Goal: Transaction & Acquisition: Purchase product/service

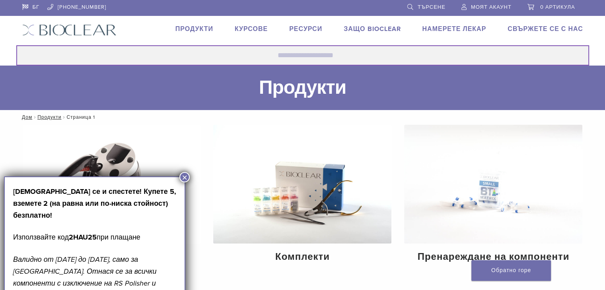
click at [304, 53] on input "Търсене за:" at bounding box center [302, 55] width 572 height 20
type input "******"
click at [16, 45] on button "Търсене" at bounding box center [16, 45] width 0 height 0
click at [293, 58] on input "******" at bounding box center [302, 55] width 572 height 20
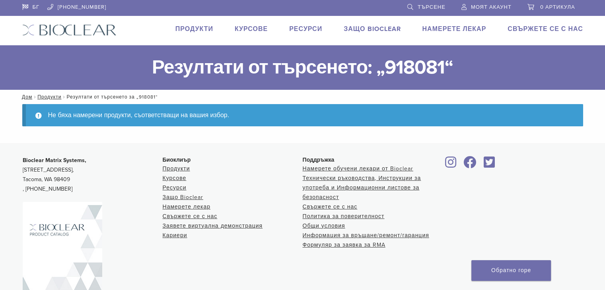
click at [541, 68] on h1 "Резултати от търсенето: „918081“" at bounding box center [302, 67] width 605 height 45
click at [428, 2] on link "Търсене" at bounding box center [426, 6] width 38 height 12
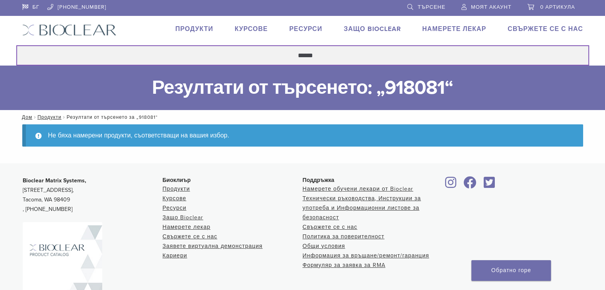
click at [290, 48] on input "******" at bounding box center [302, 55] width 572 height 20
type input "*******"
click at [16, 45] on button "Търсене" at bounding box center [16, 45] width 0 height 0
click at [291, 52] on input "*******" at bounding box center [302, 55] width 572 height 20
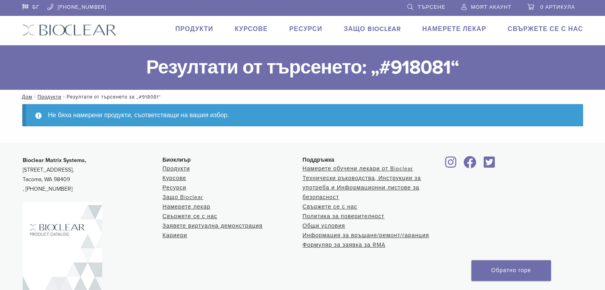
click at [431, 6] on font "Търсене" at bounding box center [431, 7] width 28 height 6
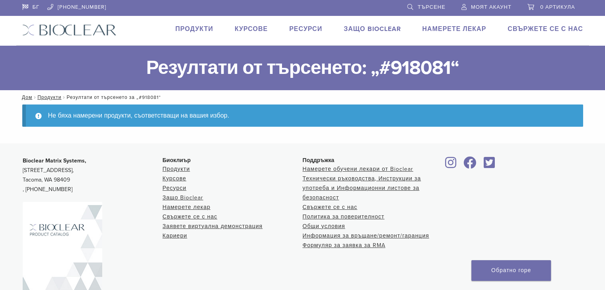
click at [431, 6] on font "Търсене" at bounding box center [431, 7] width 28 height 6
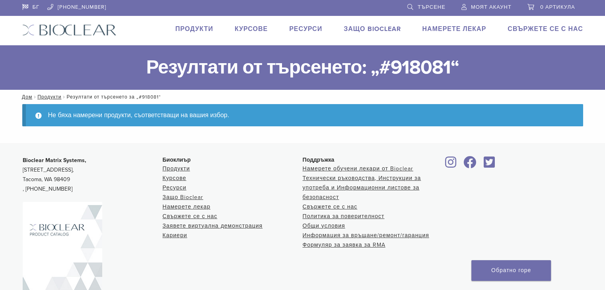
click at [441, 6] on font "Търсене" at bounding box center [431, 7] width 28 height 6
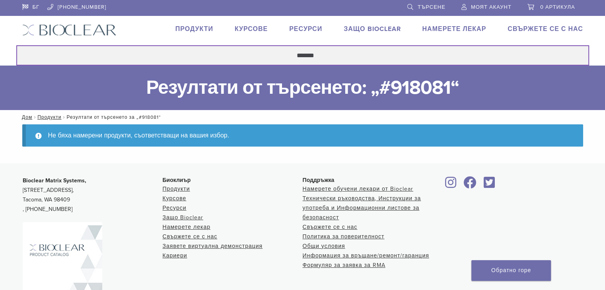
click at [352, 52] on input "*******" at bounding box center [302, 55] width 572 height 20
type input "*******"
click at [16, 45] on button "Търсене" at bounding box center [16, 45] width 0 height 0
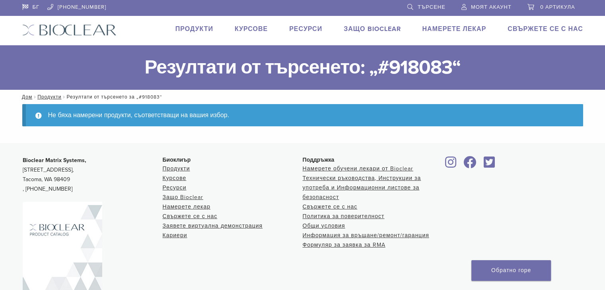
click at [213, 31] on font "Продукти" at bounding box center [194, 29] width 38 height 8
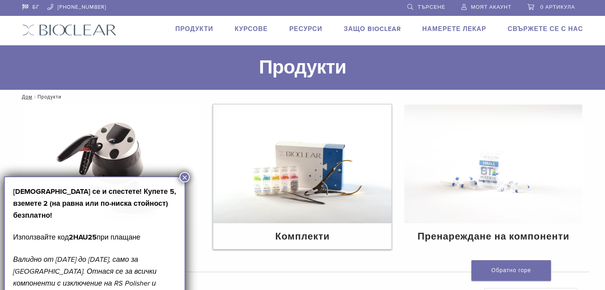
click at [305, 153] on img at bounding box center [302, 164] width 178 height 119
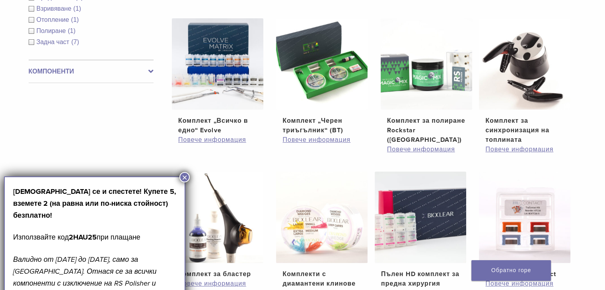
scroll to position [159, 0]
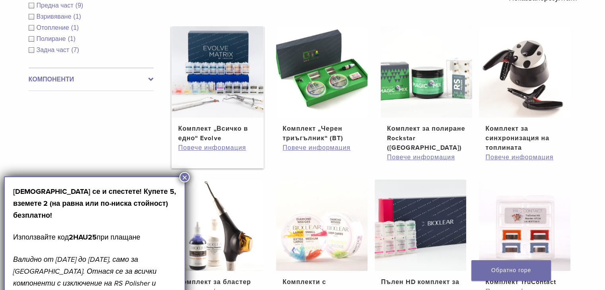
click at [248, 82] on img at bounding box center [217, 71] width 91 height 91
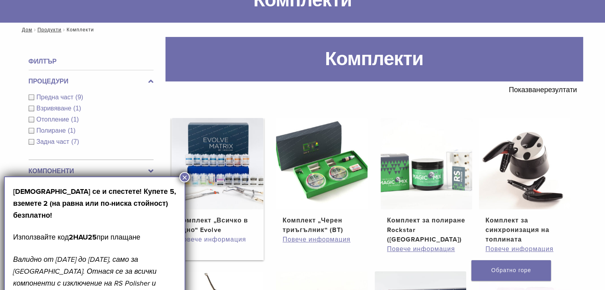
scroll to position [40, 0]
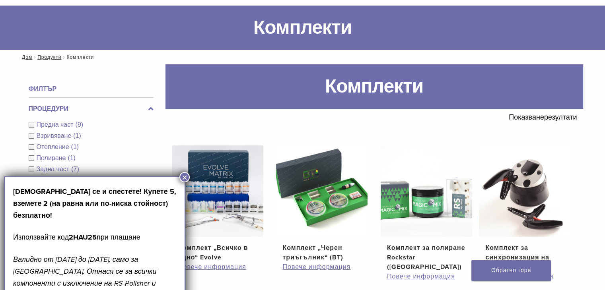
click at [184, 175] on font "×" at bounding box center [185, 177] width 6 height 11
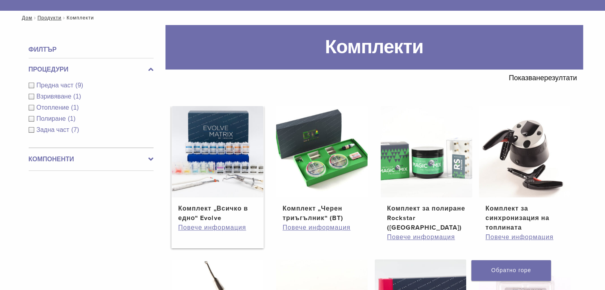
scroll to position [119, 0]
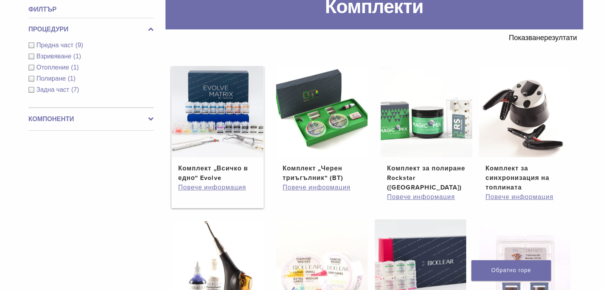
click at [215, 167] on font "Комплект „Всичко в едно“ Evolve" at bounding box center [213, 173] width 70 height 17
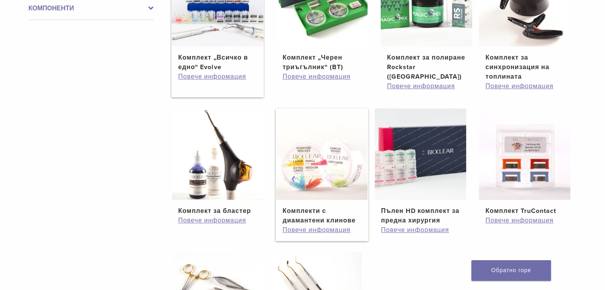
scroll to position [318, 0]
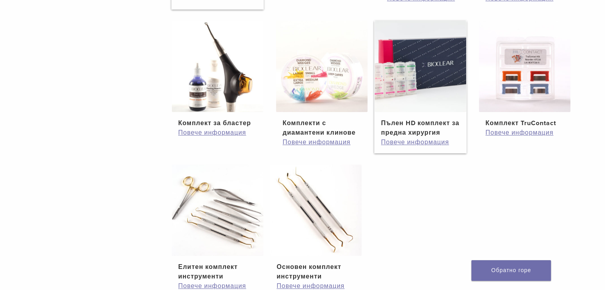
click at [418, 114] on link "Пълен HD комплект за предна хирургия 329,28 долара" at bounding box center [420, 79] width 93 height 117
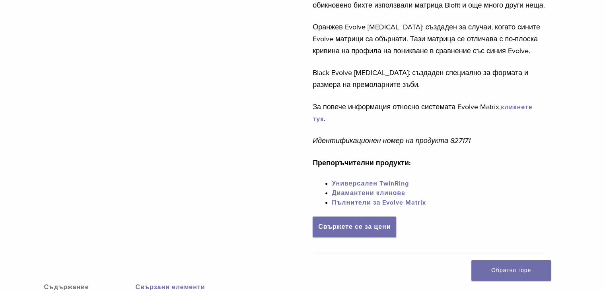
scroll to position [437, 0]
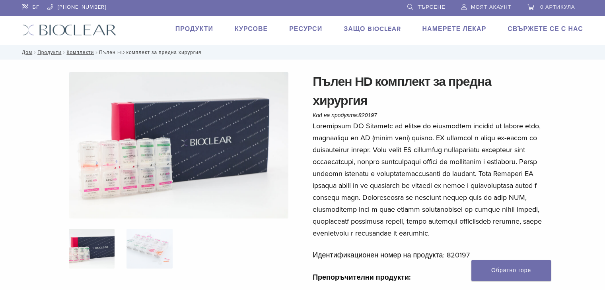
click at [213, 28] on font "Продукти" at bounding box center [194, 29] width 38 height 8
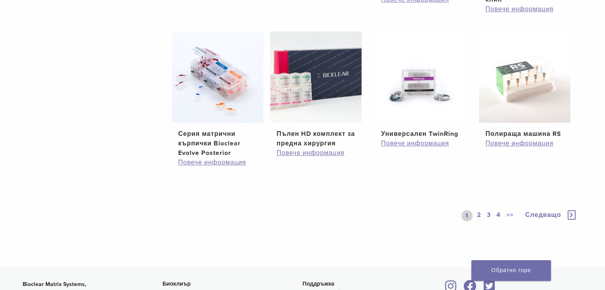
scroll to position [636, 0]
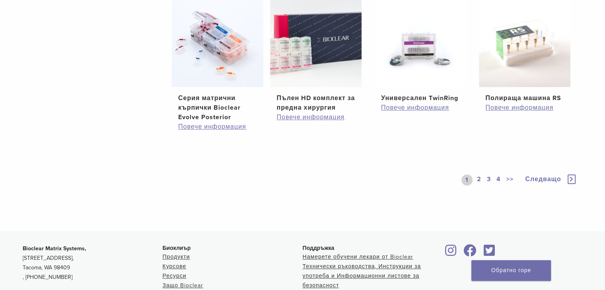
click at [480, 179] on font "2" at bounding box center [478, 179] width 4 height 8
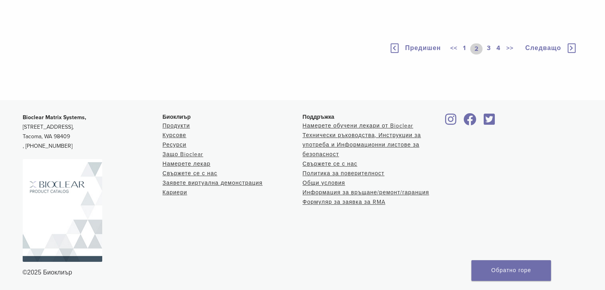
scroll to position [596, 0]
click at [490, 52] on font "3" at bounding box center [488, 48] width 4 height 8
click at [500, 52] on font "4" at bounding box center [498, 48] width 4 height 8
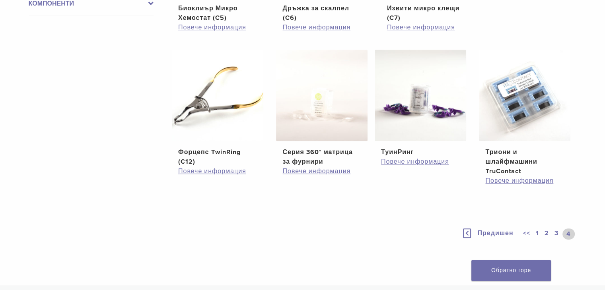
scroll to position [365, 0]
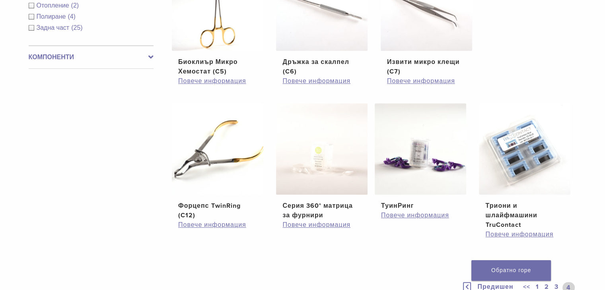
click at [38, 134] on div "Филтър Процедури Предна част (28) Взривяване (5) Отопление (2) Полиране (4) Зад…" at bounding box center [87, 133] width 131 height 380
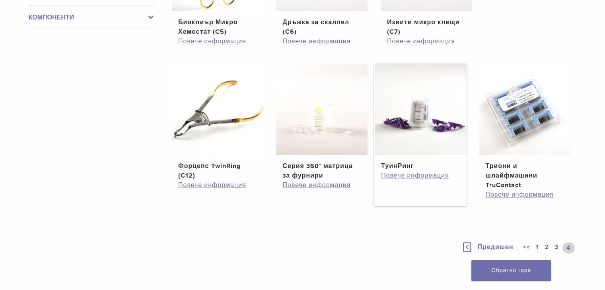
click at [401, 121] on img at bounding box center [420, 109] width 91 height 91
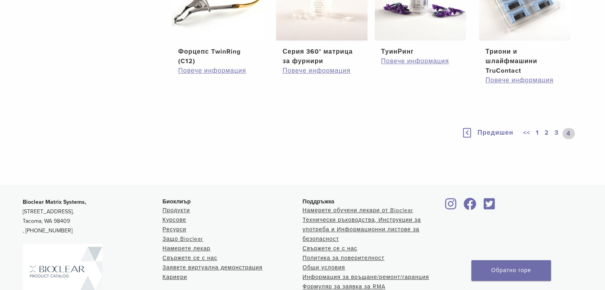
scroll to position [524, 0]
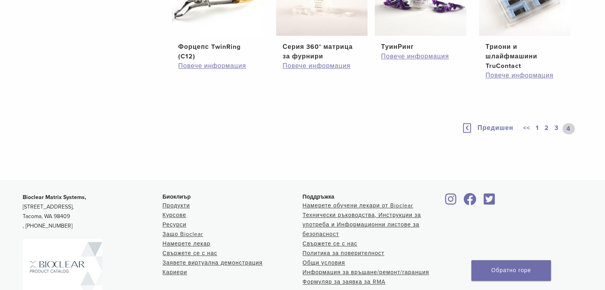
click at [557, 129] on font "3" at bounding box center [556, 128] width 4 height 8
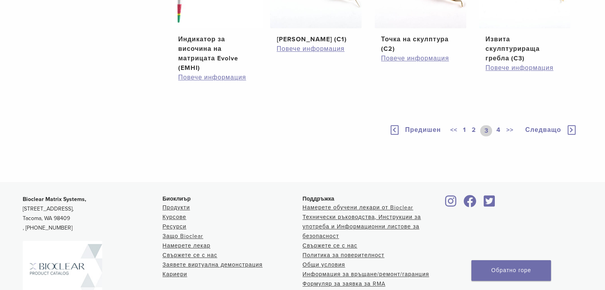
scroll to position [767, 0]
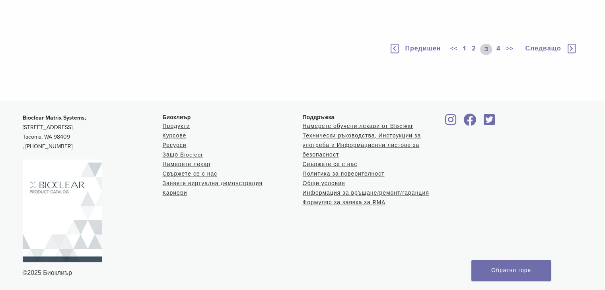
click at [476, 46] on font "2" at bounding box center [474, 49] width 4 height 8
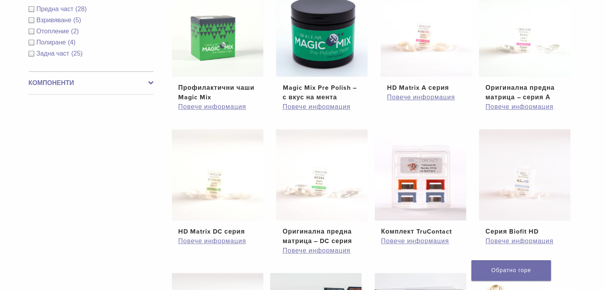
scroll to position [172, 0]
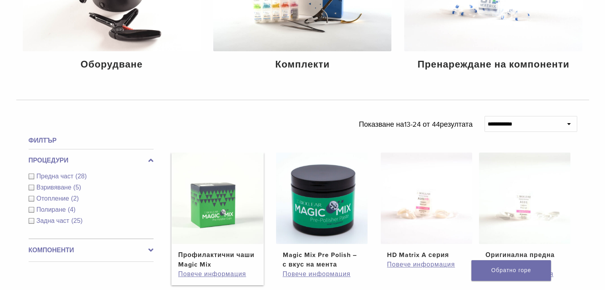
click at [234, 202] on img at bounding box center [217, 198] width 91 height 91
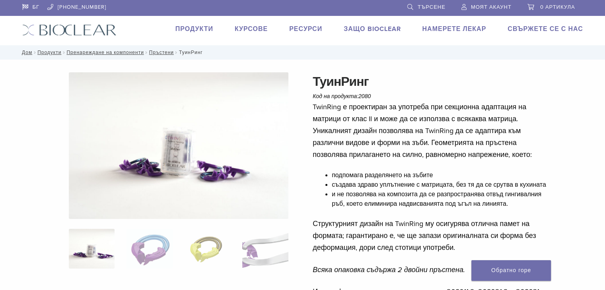
click at [41, 117] on div "ТуинРинг Код на продукта: 2080 258,72 долара ТуинРинг Код на продукта: 2080 258…" at bounding box center [302, 293] width 572 height 442
